Goal: Information Seeking & Learning: Learn about a topic

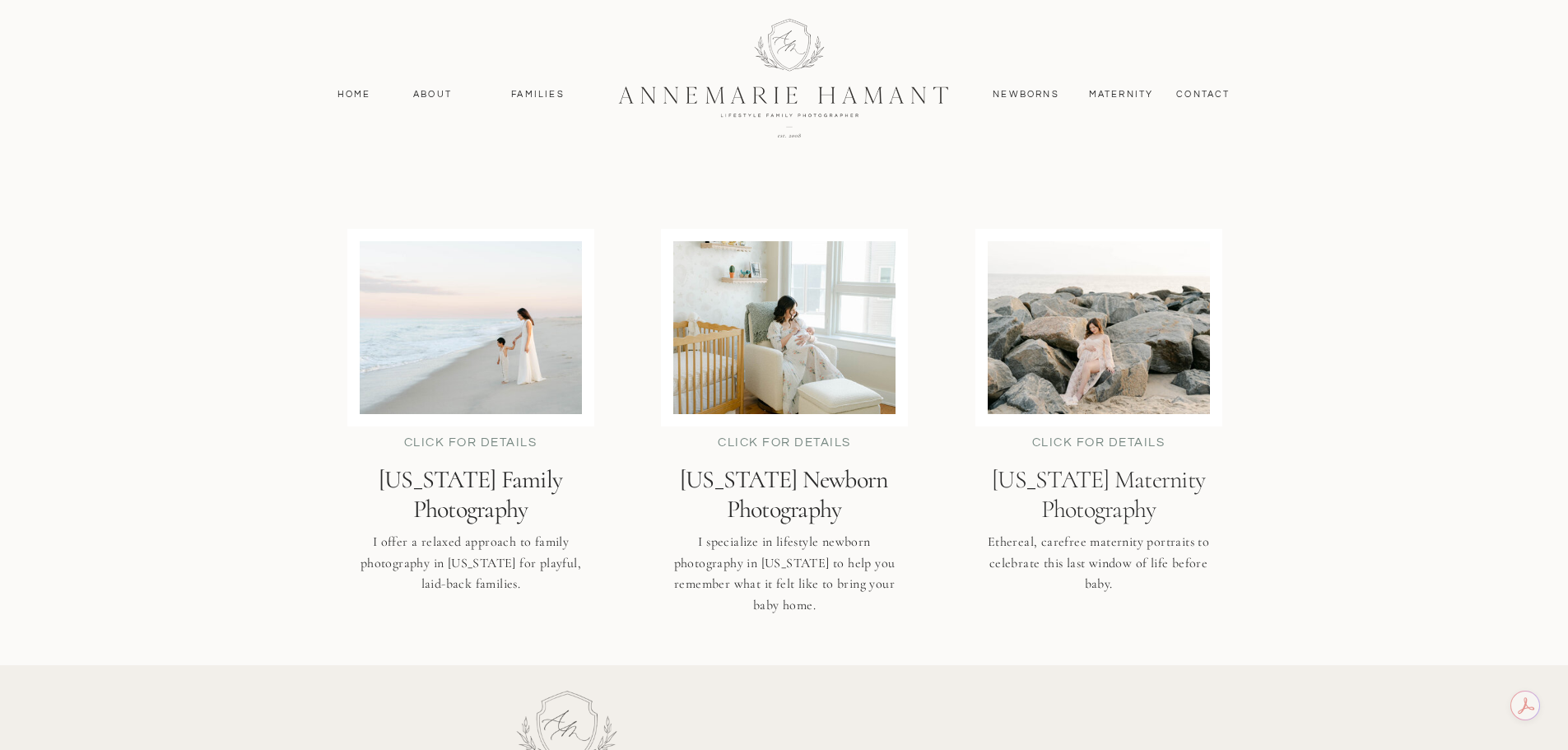
scroll to position [4036, 0]
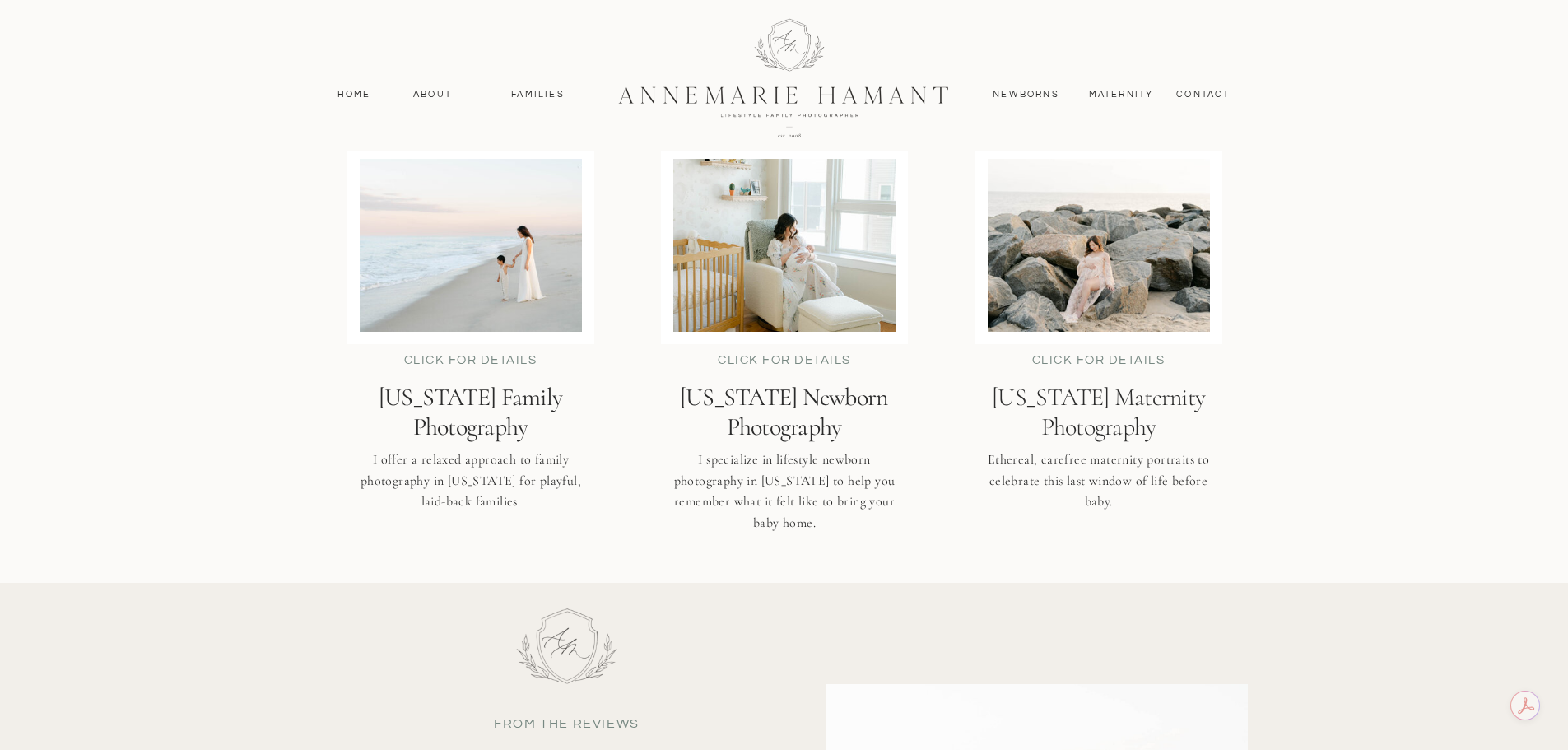
click at [487, 416] on h2 "[US_STATE] Family Photography" at bounding box center [471, 412] width 281 height 59
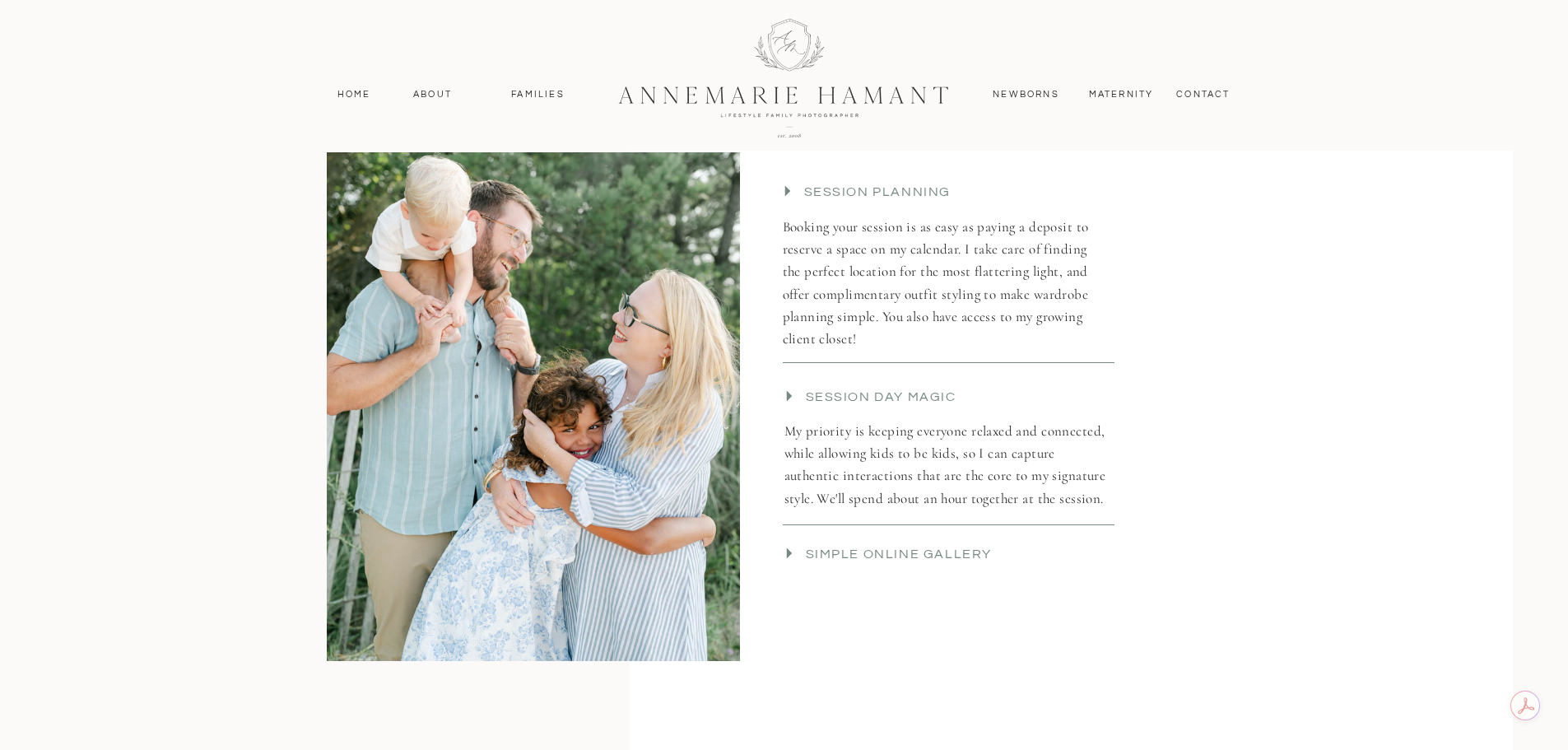
scroll to position [3459, 0]
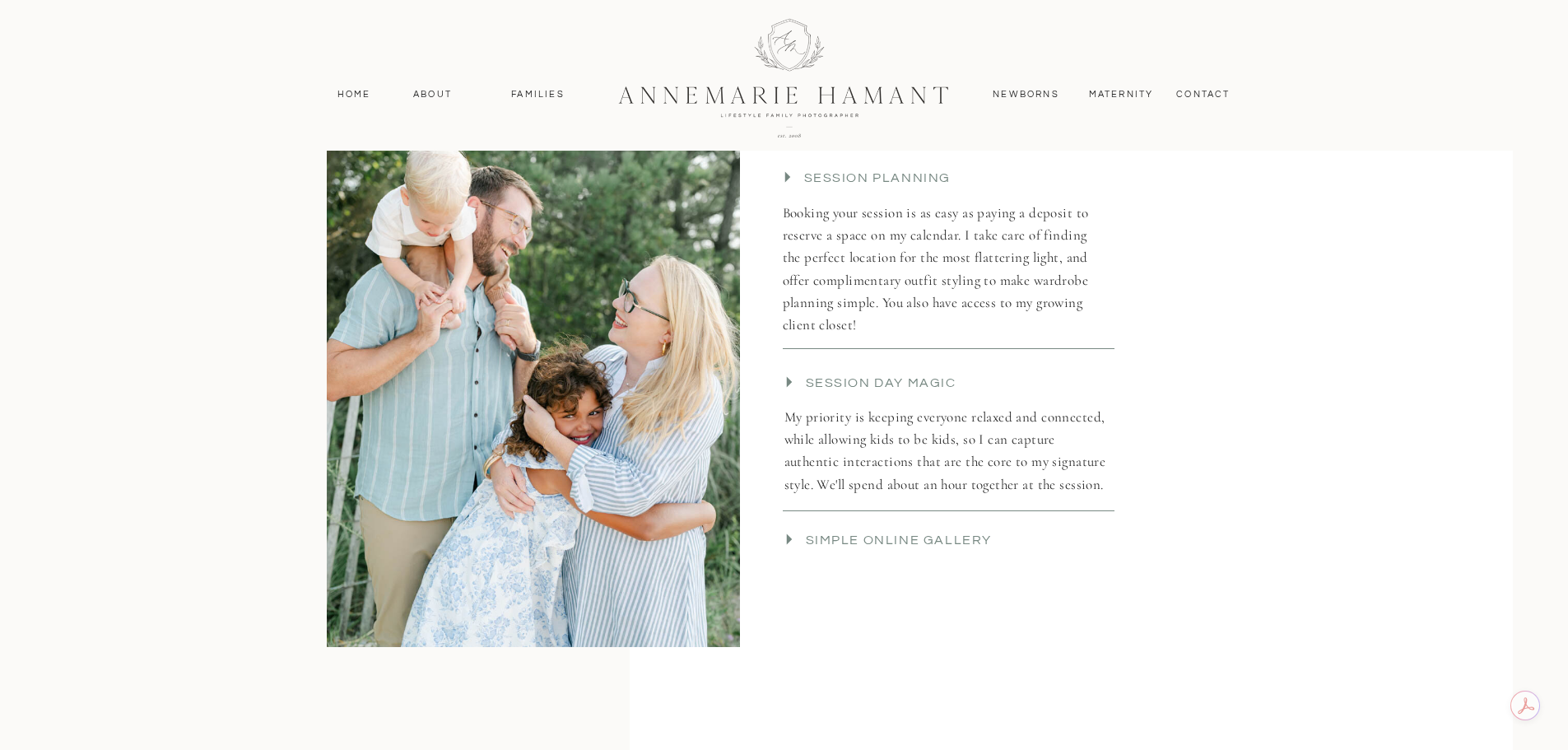
click at [789, 541] on icon at bounding box center [789, 540] width 6 height 11
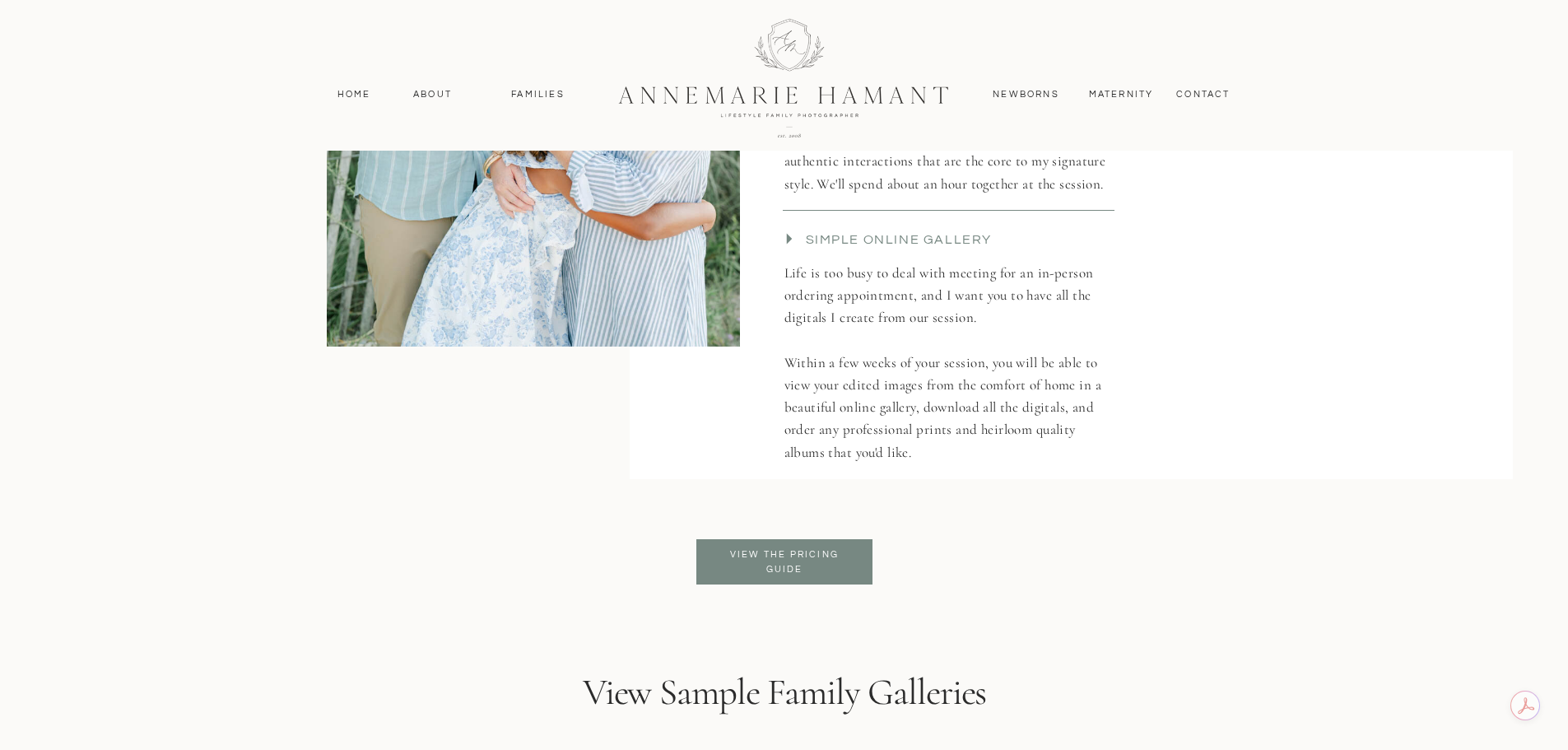
scroll to position [3789, 0]
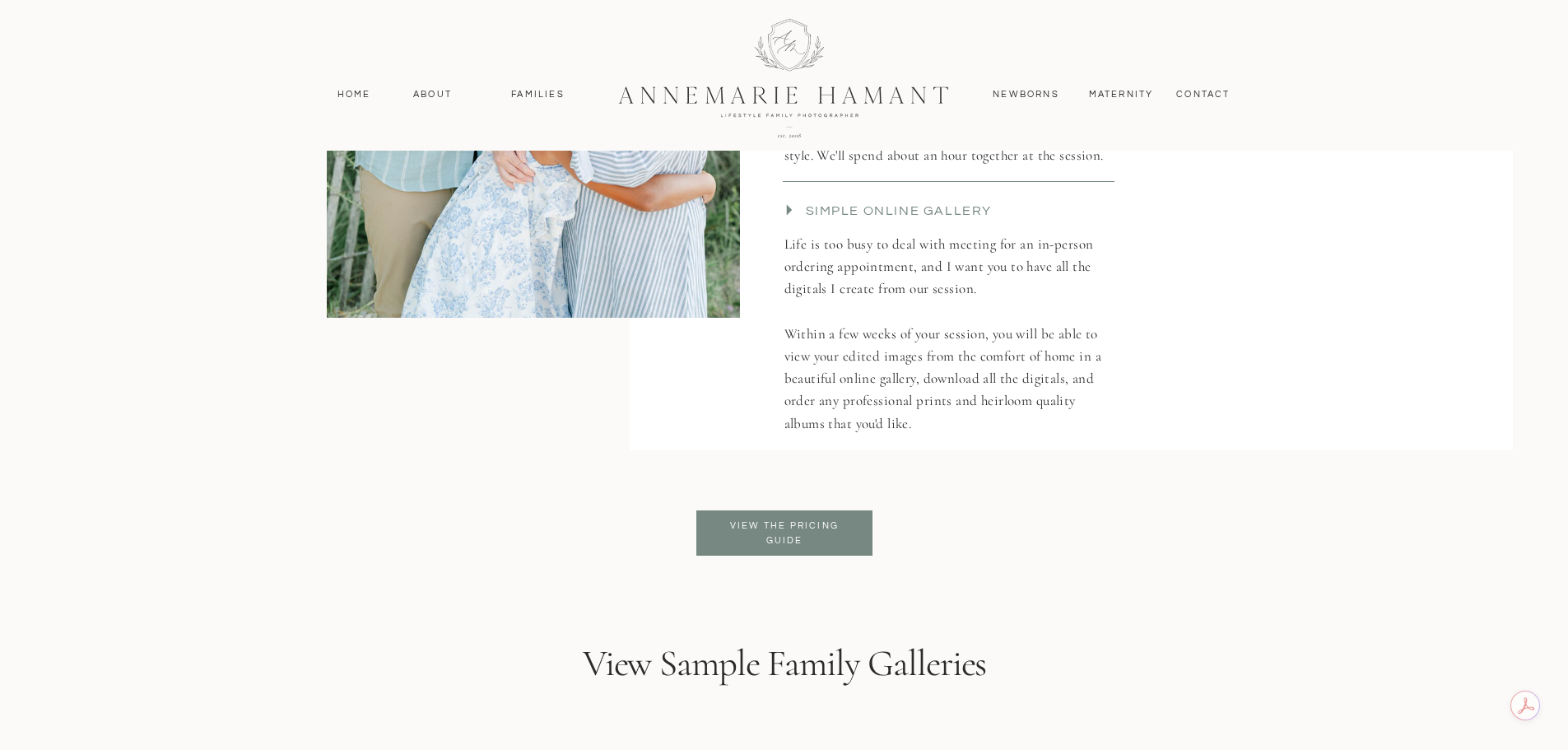
click at [827, 528] on p "View the pricing guide" at bounding box center [785, 534] width 134 height 30
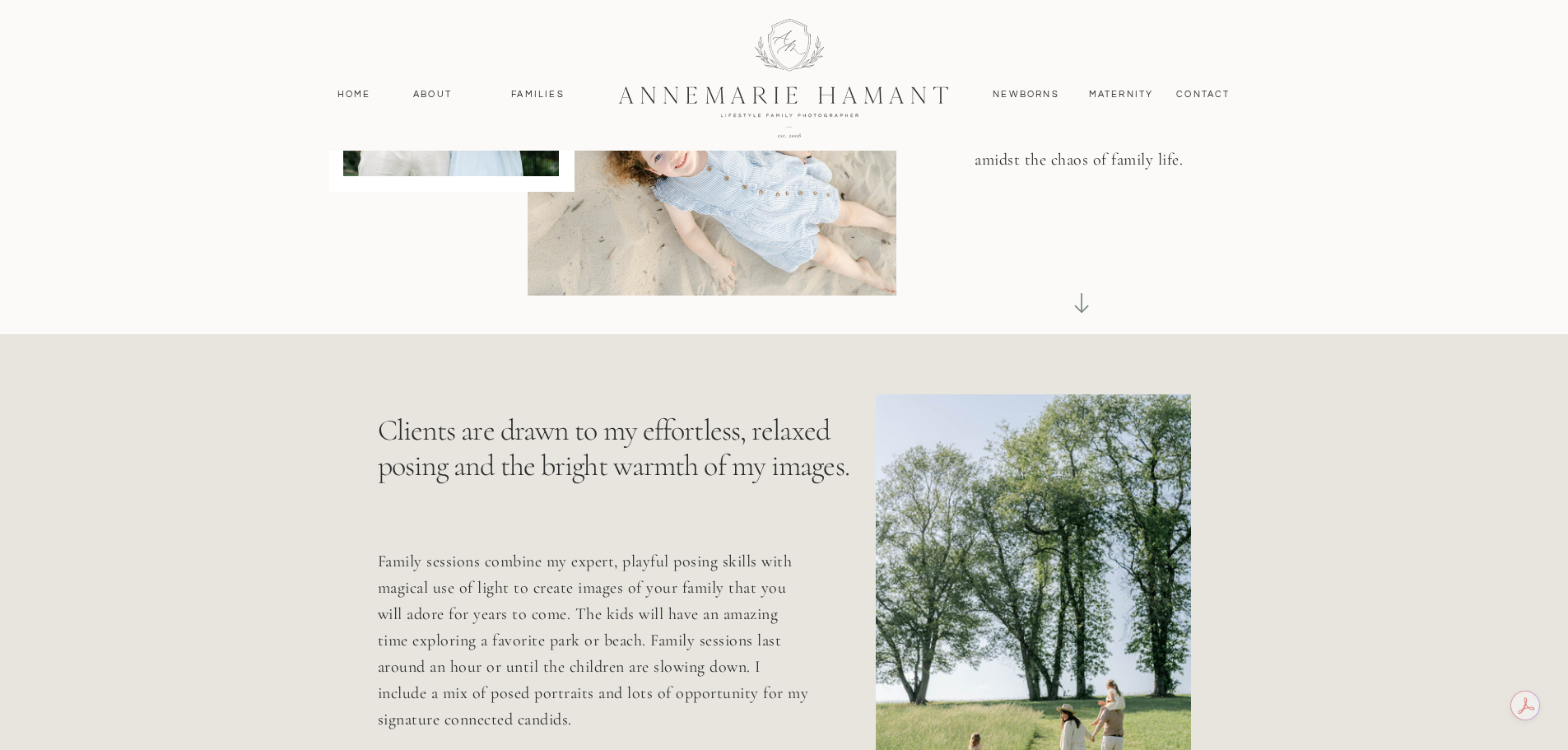
scroll to position [411, 0]
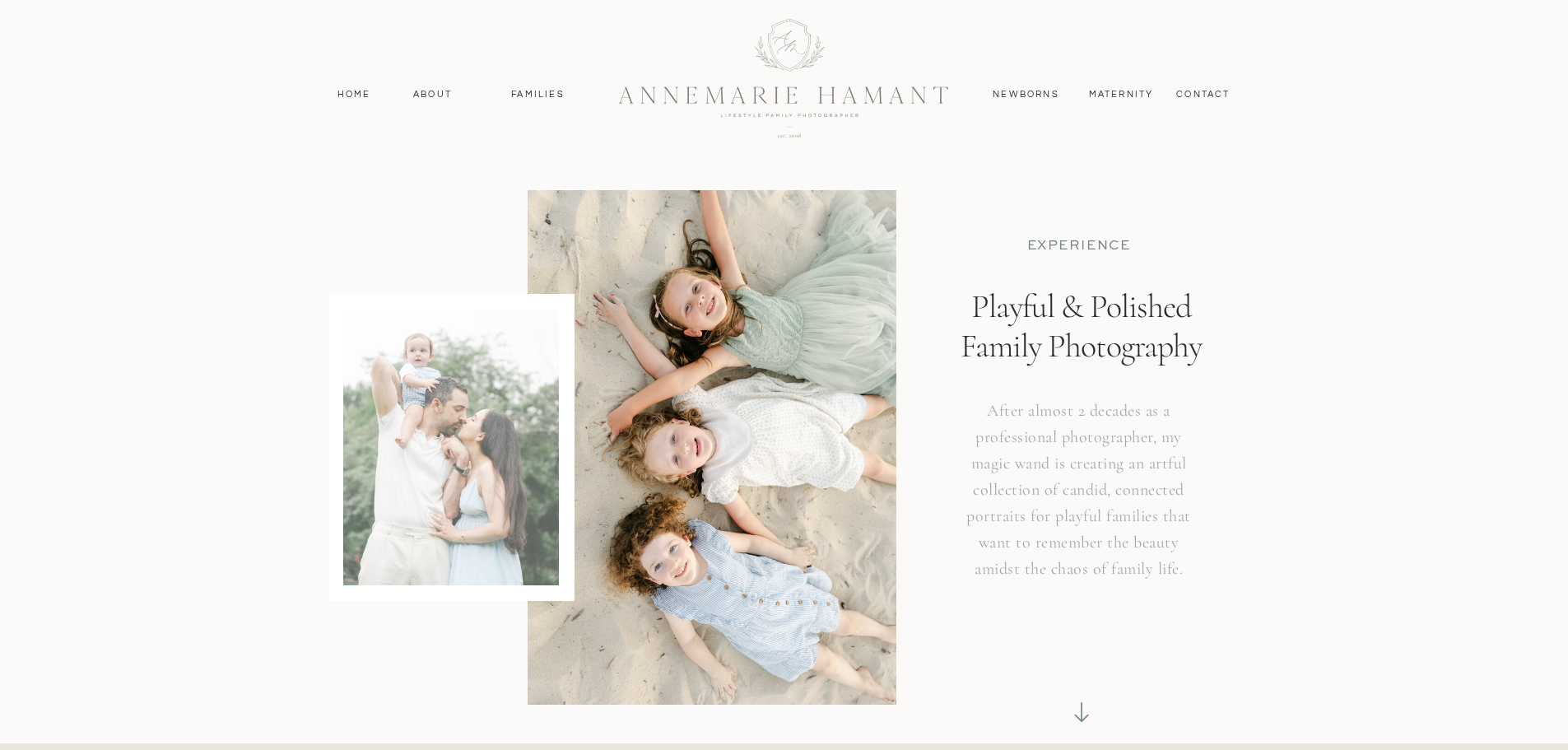
scroll to position [411, 0]
